Goal: Navigation & Orientation: Find specific page/section

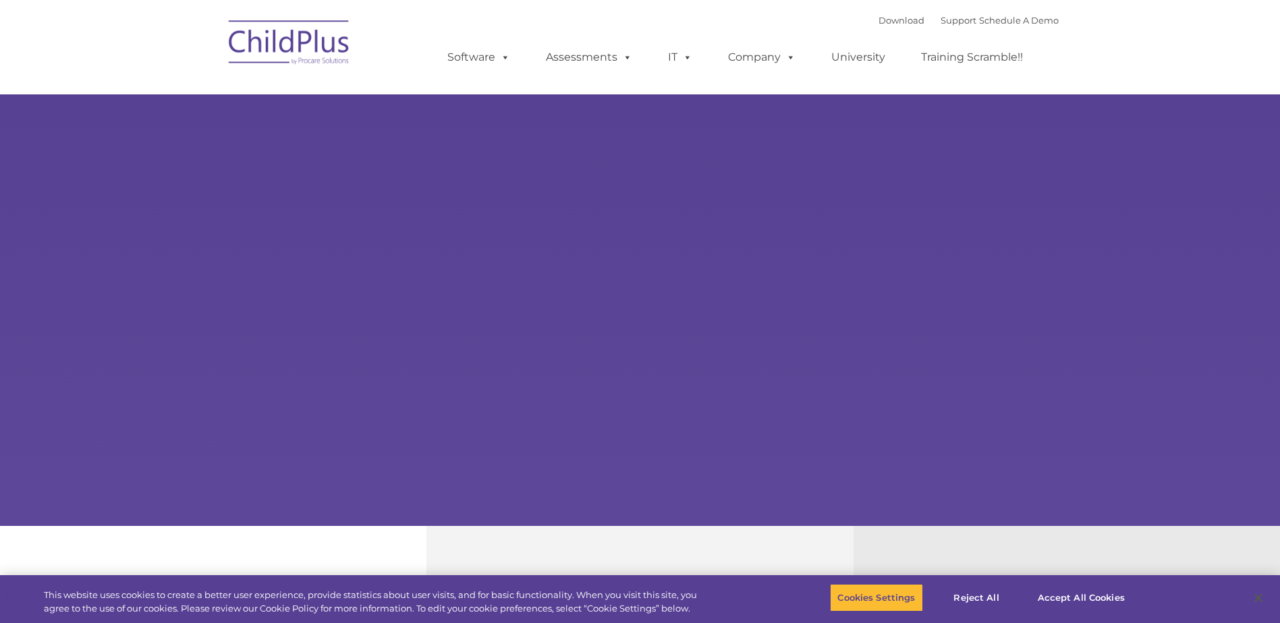
select select "MEDIUM"
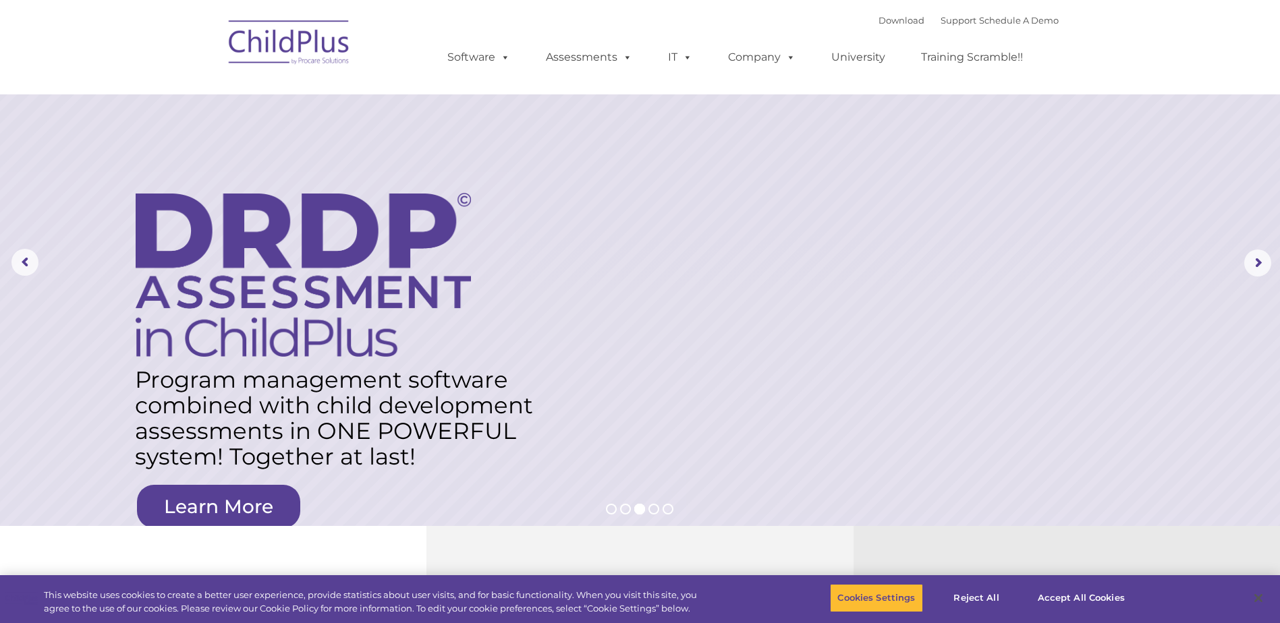
click at [310, 51] on img at bounding box center [289, 44] width 135 height 67
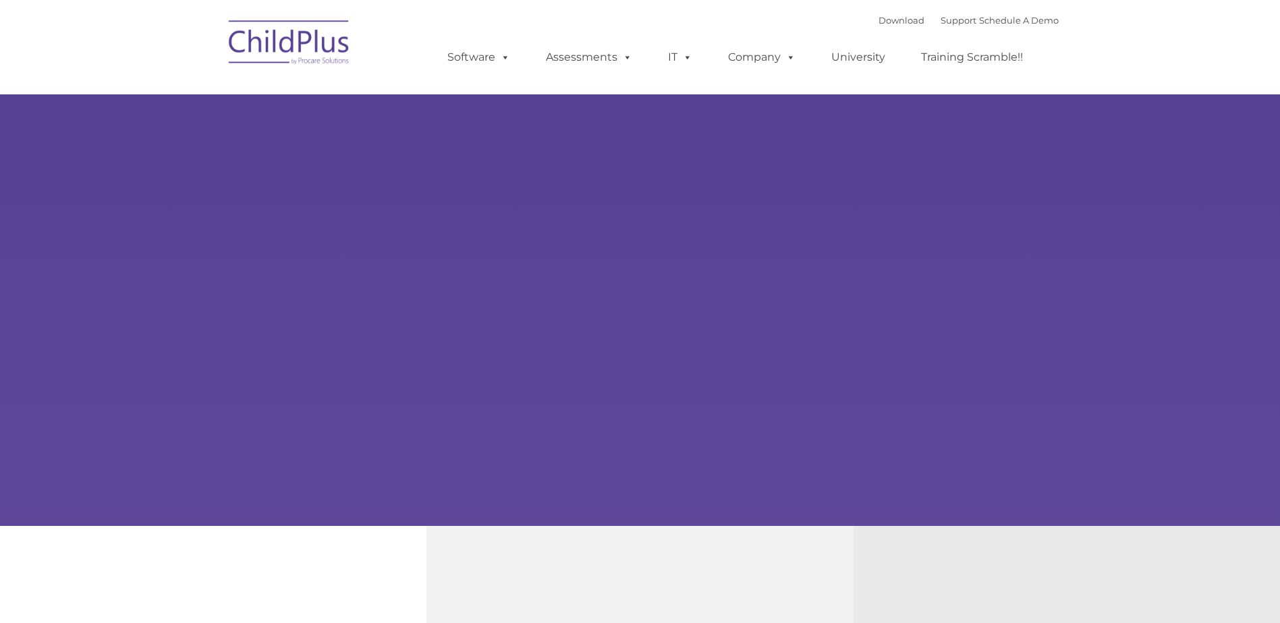
type input ""
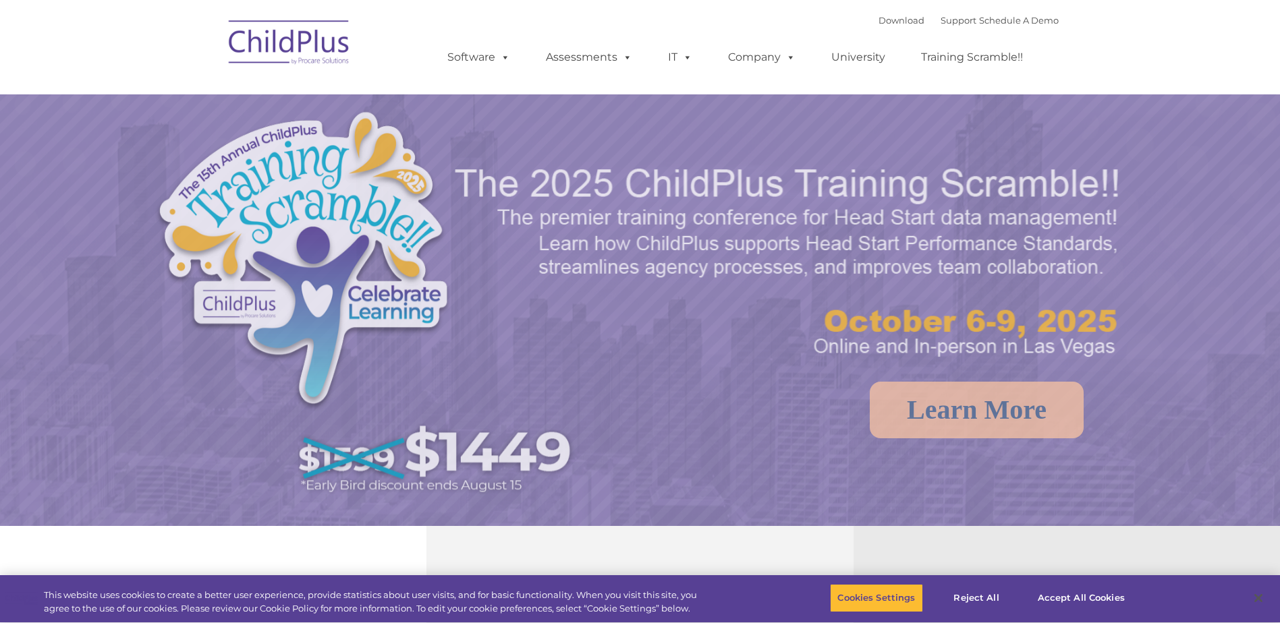
select select "MEDIUM"
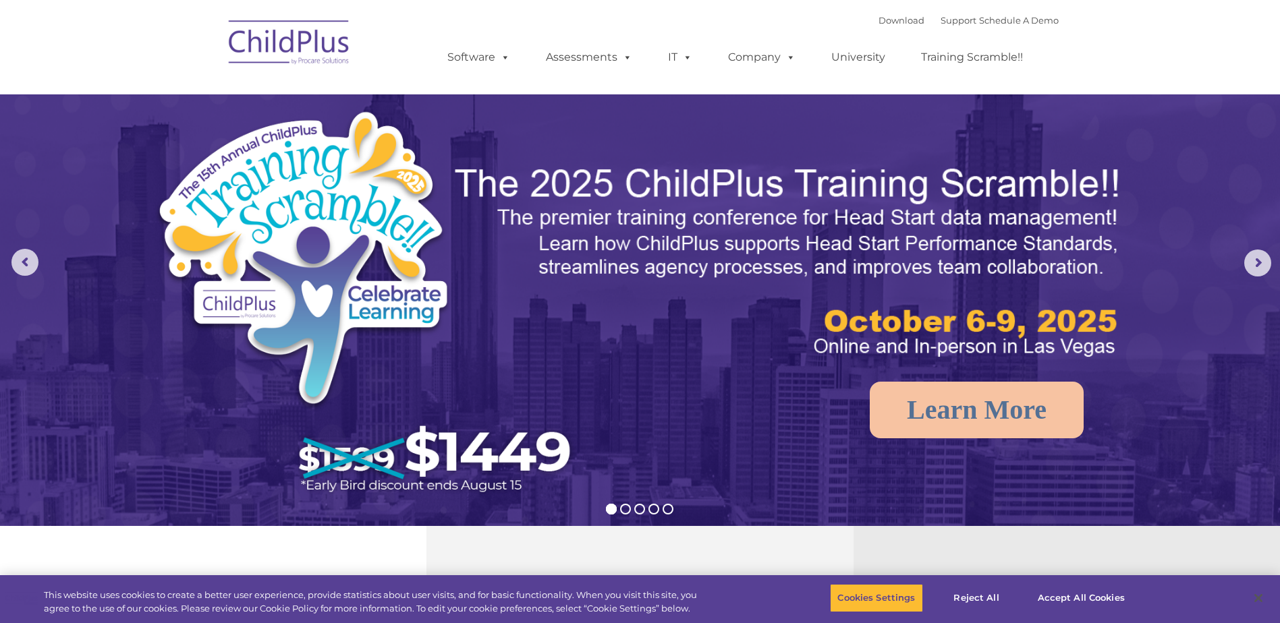
click at [1261, 264] on rs-arrow at bounding box center [1257, 263] width 27 height 27
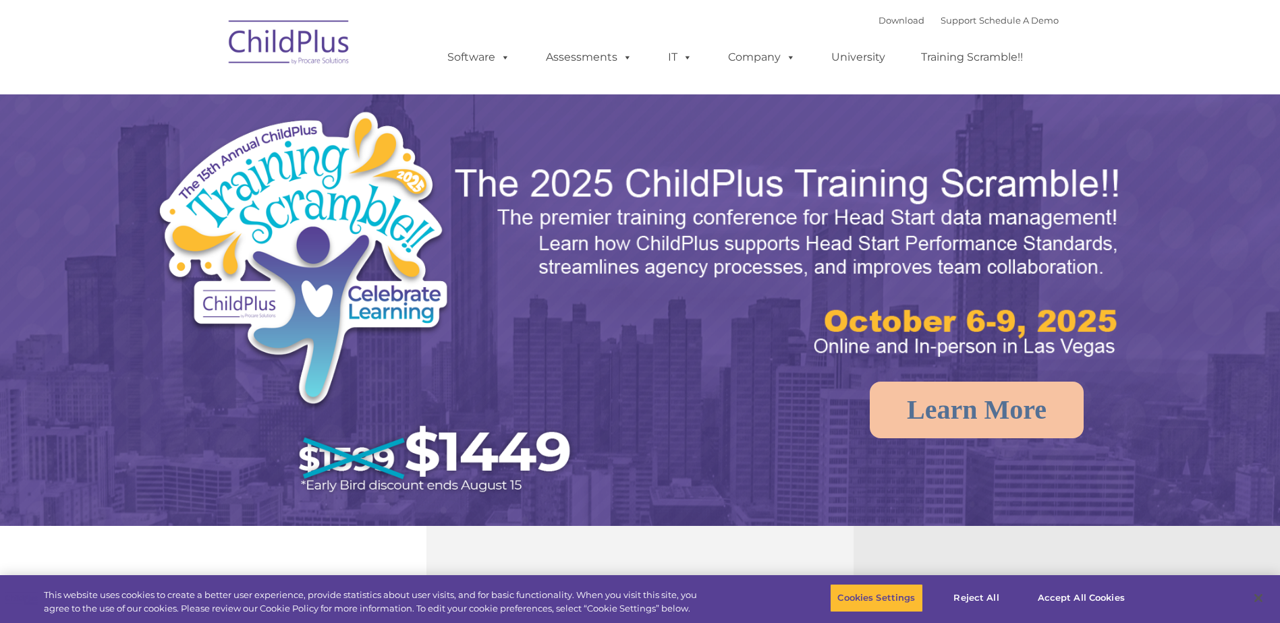
select select "MEDIUM"
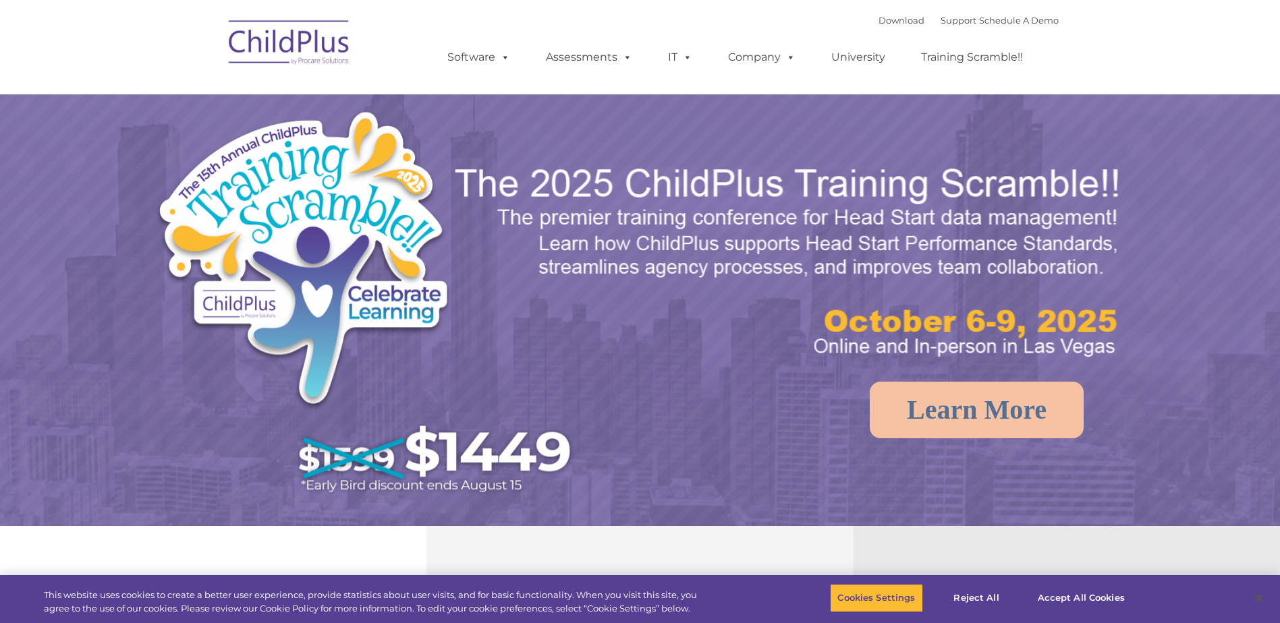
select select "MEDIUM"
